Goal: Participate in discussion

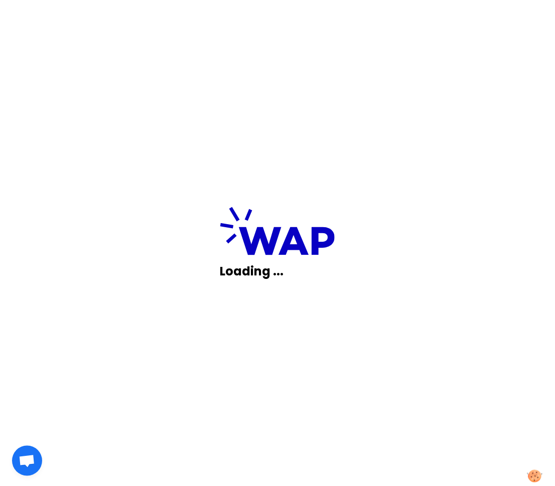
drag, startPoint x: 0, startPoint y: 0, endPoint x: 209, endPoint y: 306, distance: 370.4
click at [210, 308] on div "Loading ..." at bounding box center [277, 243] width 555 height 486
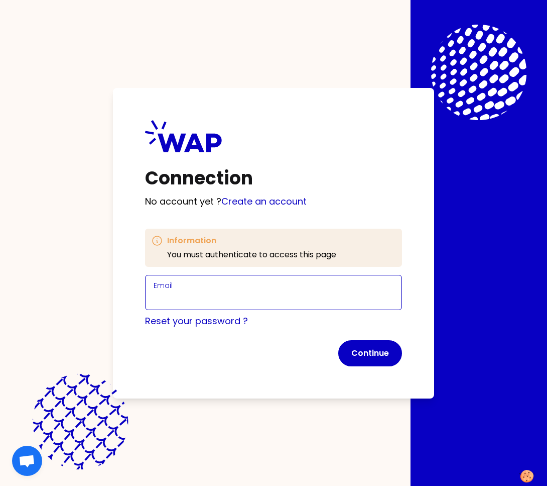
click at [201, 292] on input "Email" at bounding box center [274, 298] width 240 height 14
click at [223, 294] on input "[PERSON_NAME][EMAIL_ADDRESS][DOMAIN_NAME]" at bounding box center [274, 298] width 240 height 14
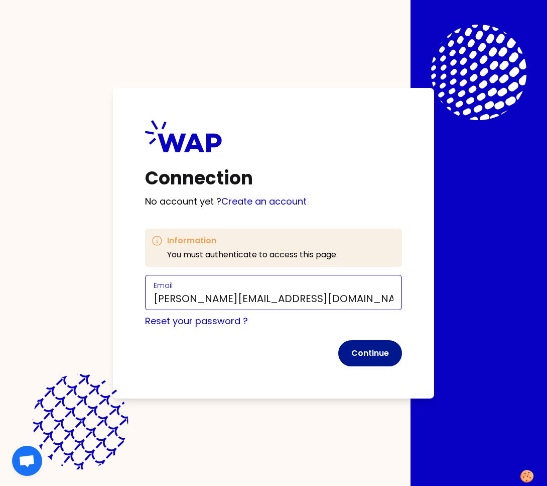
type input "[PERSON_NAME][EMAIL_ADDRESS][DOMAIN_NAME]"
click at [363, 349] on button "Continue" at bounding box center [371, 353] width 64 height 26
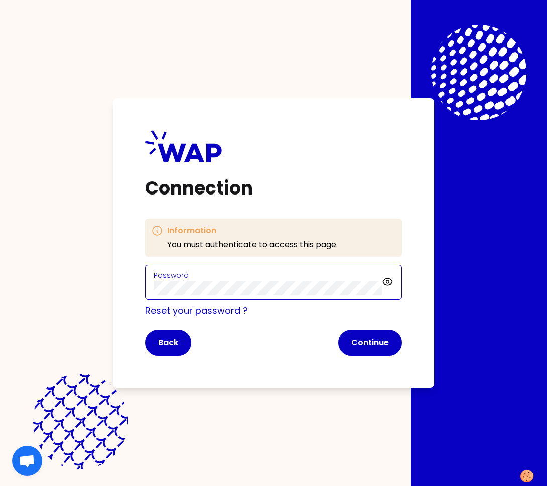
click button "Continue" at bounding box center [371, 342] width 64 height 26
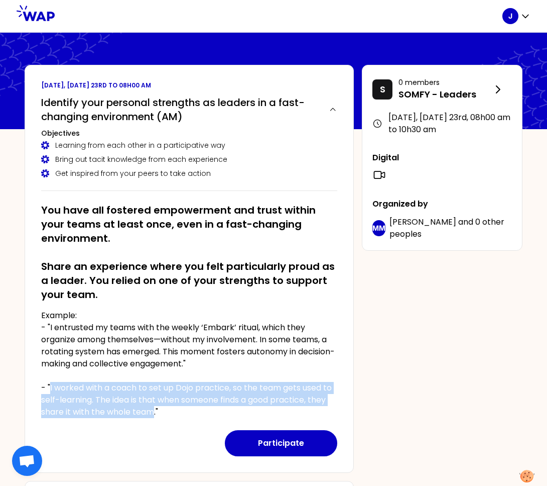
drag, startPoint x: 49, startPoint y: 387, endPoint x: 154, endPoint y: 412, distance: 107.8
click at [154, 412] on p "Example: - "I entrusted my teams with the weekly ‘Embark’ ritual, which they or…" at bounding box center [189, 363] width 296 height 108
copy p "I worked with a coach to set up Dojo practice, so the team gets used to self-le…"
click at [279, 445] on button "Participate" at bounding box center [281, 443] width 112 height 26
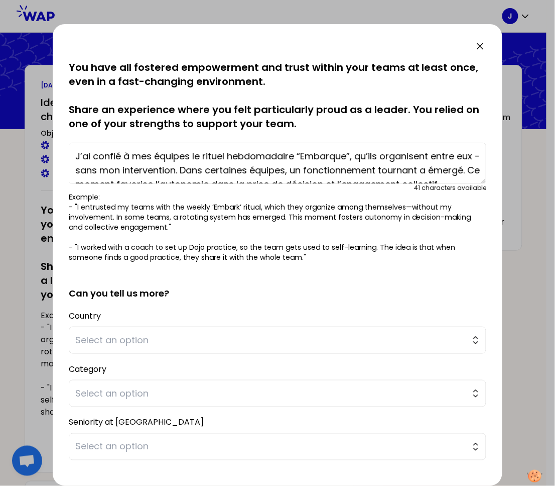
click at [225, 160] on textarea "J’ai confié à mes équipes le rituel hebdomadaire “Embarque”, qu’ils organisent …" at bounding box center [278, 163] width 418 height 41
paste textarea "I worked with a coach to set up Dojo practice, so the team gets used to self-le…"
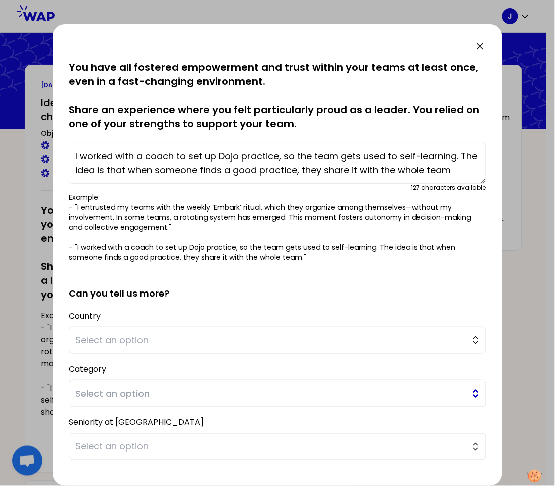
scroll to position [56, 0]
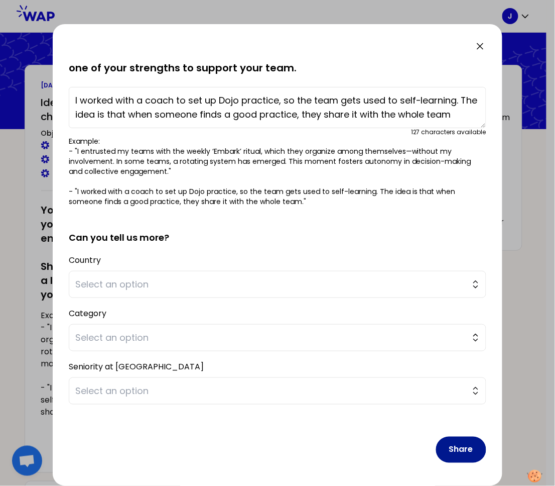
type textarea "I worked with a coach to set up Dojo practice, so the team gets used to self-le…"
drag, startPoint x: 458, startPoint y: 447, endPoint x: 400, endPoint y: 428, distance: 61.0
click at [458, 447] on button "Share" at bounding box center [461, 449] width 50 height 26
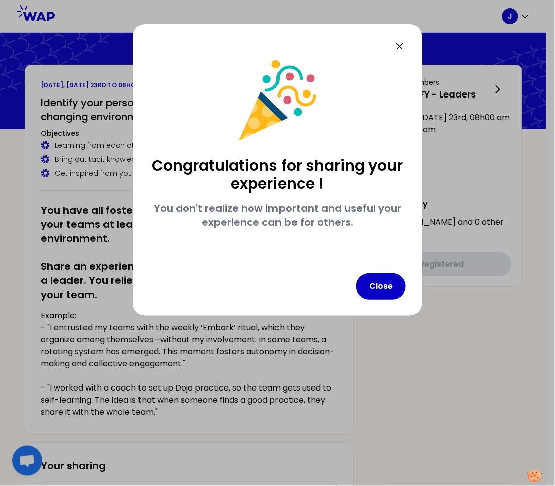
scroll to position [0, 0]
drag, startPoint x: 386, startPoint y: 281, endPoint x: 380, endPoint y: 281, distance: 5.5
click at [386, 281] on button "Close" at bounding box center [382, 286] width 50 height 26
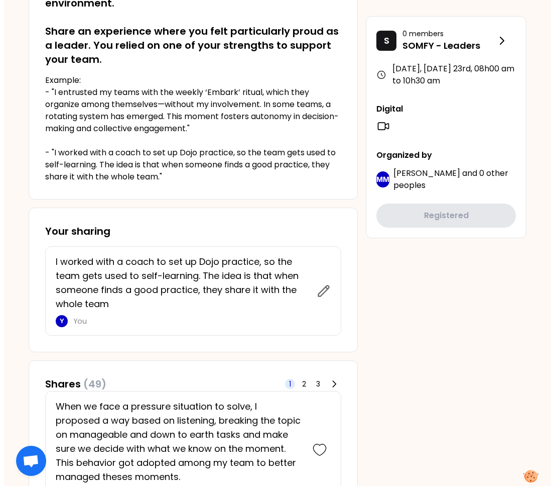
scroll to position [234, 0]
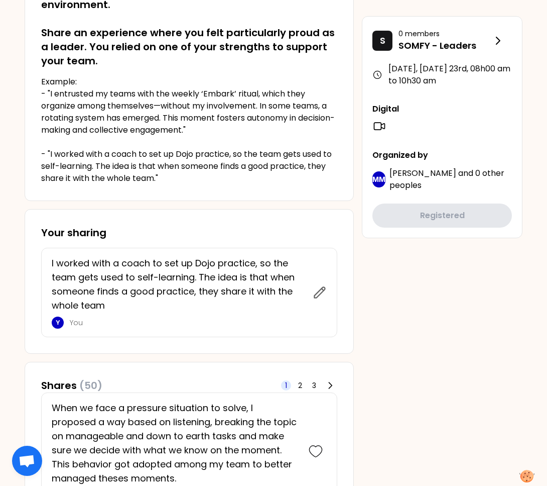
drag, startPoint x: 358, startPoint y: 329, endPoint x: 343, endPoint y: 333, distance: 15.6
click at [319, 291] on icon at bounding box center [320, 292] width 14 height 14
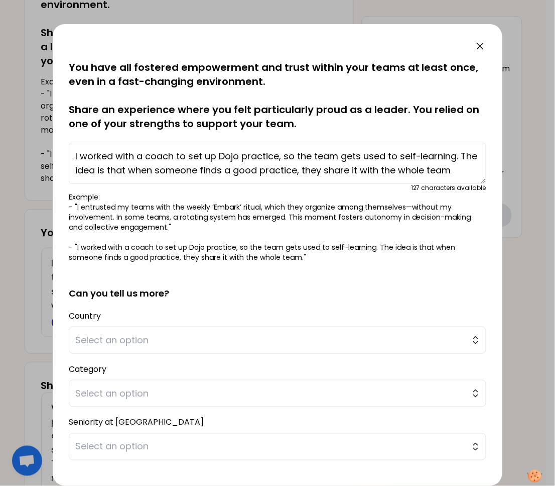
click at [303, 180] on textarea "I worked with a coach to set up Dojo practice, so the team gets used to self-le…" at bounding box center [278, 163] width 418 height 41
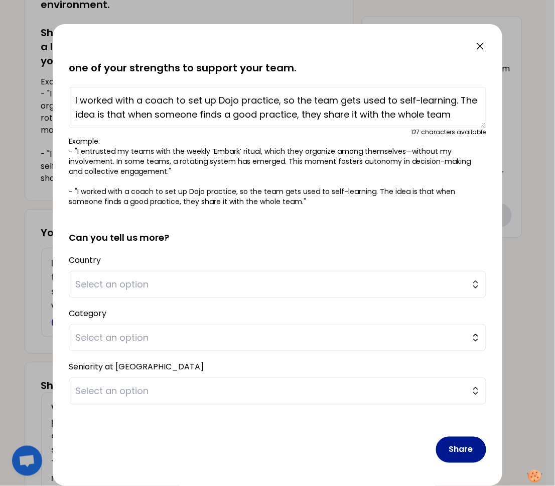
click at [459, 456] on button "Share" at bounding box center [461, 449] width 50 height 26
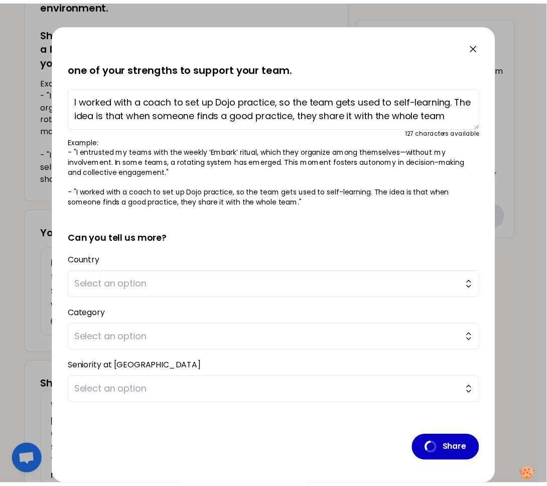
scroll to position [0, 0]
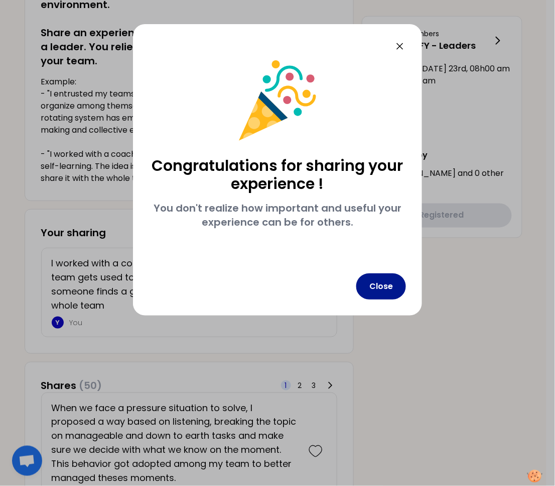
click at [376, 282] on button "Close" at bounding box center [382, 286] width 50 height 26
